Goal: Information Seeking & Learning: Learn about a topic

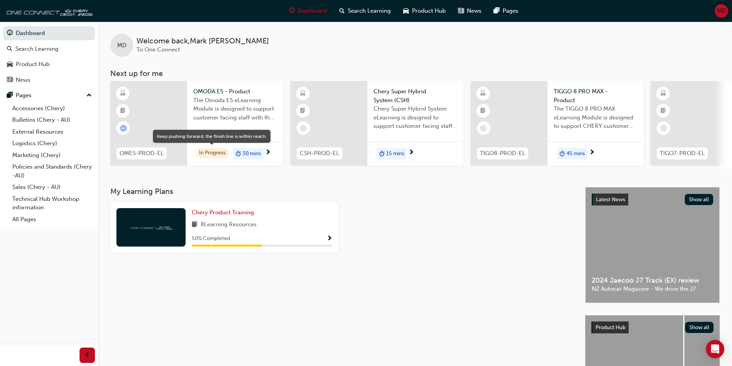
click at [220, 153] on div "In Progress" at bounding box center [212, 153] width 32 height 10
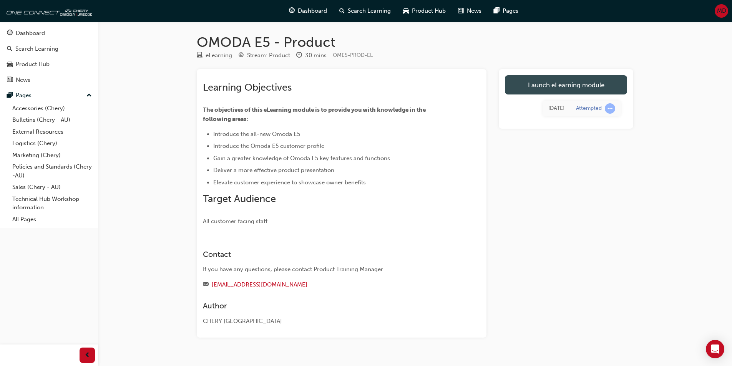
click at [523, 86] on link "Launch eLearning module" at bounding box center [566, 84] width 122 height 19
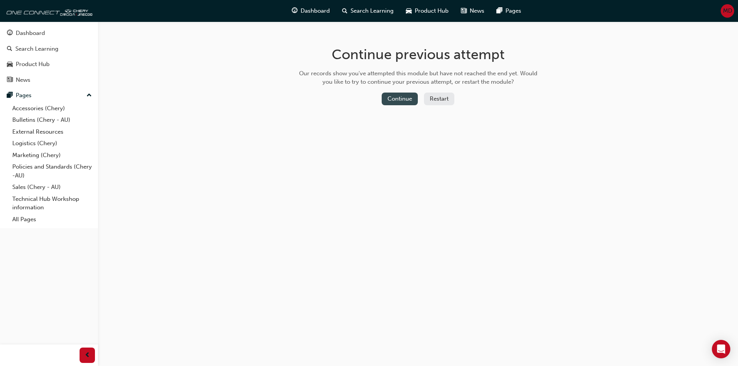
click at [385, 101] on button "Continue" at bounding box center [400, 99] width 36 height 13
